Goal: Task Accomplishment & Management: Manage account settings

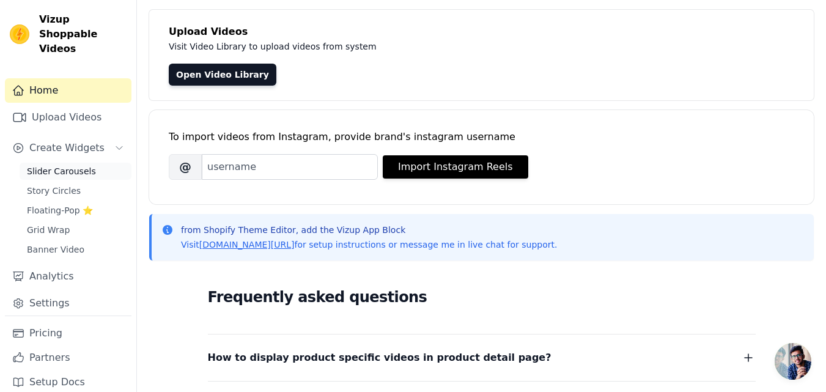
scroll to position [65, 0]
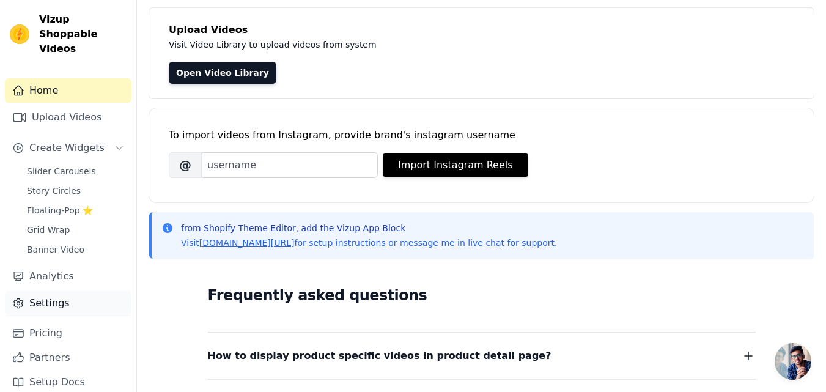
click at [74, 291] on link "Settings" at bounding box center [68, 303] width 127 height 24
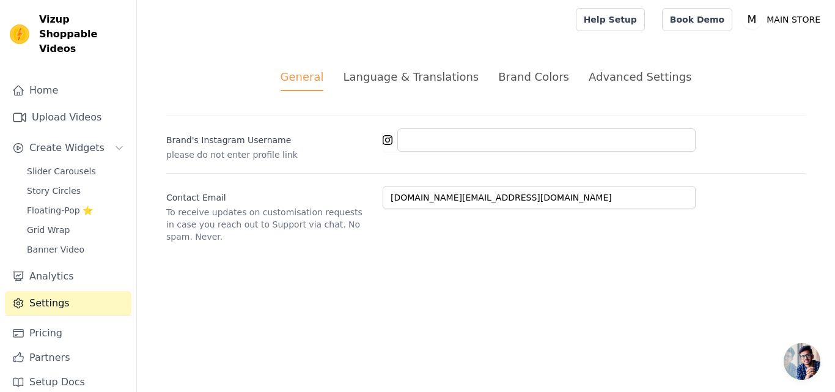
click at [589, 77] on div "Advanced Settings" at bounding box center [640, 76] width 103 height 17
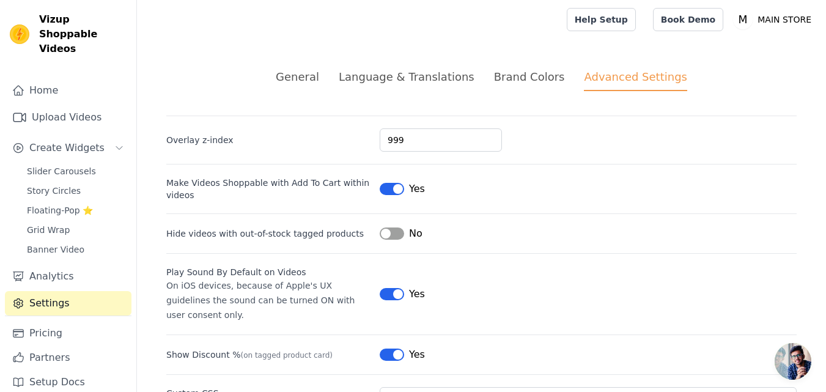
click at [365, 67] on div "General Language & Translations Brand Colors Advanced Settings unsaved changes …" at bounding box center [481, 282] width 689 height 486
click at [348, 83] on ul "General Language & Translations Brand Colors Advanced Settings" at bounding box center [481, 79] width 630 height 23
click at [761, 16] on p "MAIN STORE" at bounding box center [784, 20] width 64 height 22
click at [735, 45] on link "Settings" at bounding box center [757, 51] width 117 height 22
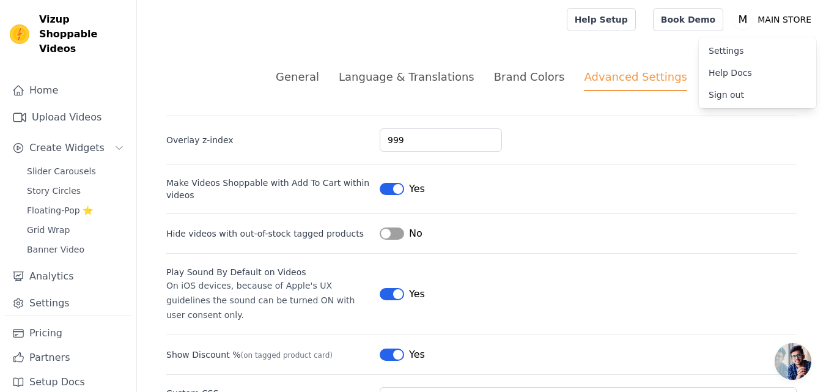
click at [730, 45] on link "Settings" at bounding box center [757, 51] width 117 height 22
click at [745, 51] on link "Settings" at bounding box center [757, 51] width 117 height 22
click at [510, 34] on div at bounding box center [349, 19] width 405 height 39
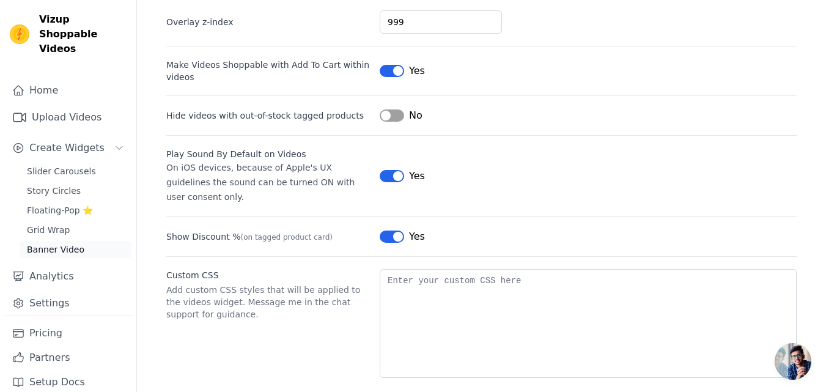
scroll to position [119, 0]
